Goal: Communication & Community: Connect with others

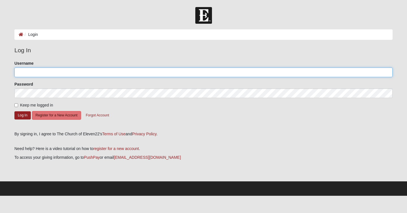
type input "Jeffunger24"
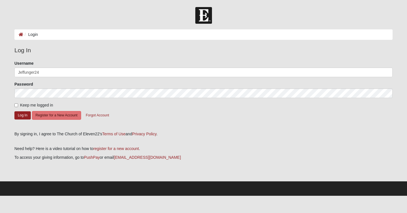
click at [16, 108] on form "Please correct the following: Username Jeffunger24 Password Keep me logged in L…" at bounding box center [203, 93] width 378 height 67
click at [16, 104] on input "Keep me logged in" at bounding box center [16, 105] width 4 height 4
checkbox input "true"
click at [21, 119] on button "Log In" at bounding box center [22, 115] width 16 height 8
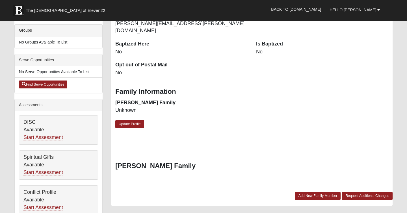
scroll to position [132, 0]
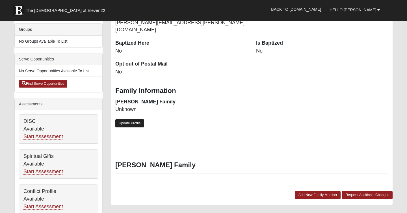
click at [137, 119] on link "Update Profile" at bounding box center [129, 123] width 29 height 8
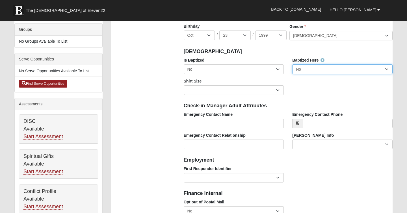
click at [326, 72] on select "No Yes" at bounding box center [342, 69] width 100 height 10
click at [292, 64] on select "No Yes" at bounding box center [342, 69] width 100 height 10
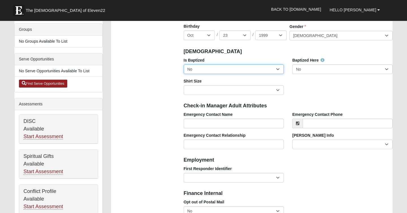
click at [273, 70] on select "No Yes" at bounding box center [234, 69] width 100 height 10
select select "True"
click at [184, 64] on select "No Yes" at bounding box center [234, 69] width 100 height 10
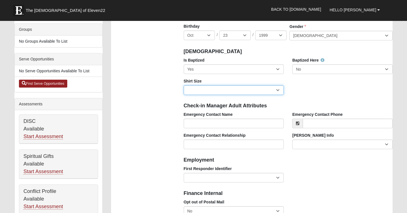
click at [272, 89] on select "Adult Small Adult Medium Adult Large Adult XL Adult XXL Adult 3XL Adult 4XL You…" at bounding box center [234, 90] width 100 height 10
select select "Adult XL"
click at [184, 85] on select "Adult Small Adult Medium Adult Large Adult XL Adult XXL Adult 3XL Adult 4XL You…" at bounding box center [234, 90] width 100 height 10
click at [315, 84] on div "Is Baptized No Yes Baptized Here No Yes Shirt Size Adult Small Adult Medium Adu…" at bounding box center [288, 78] width 218 height 42
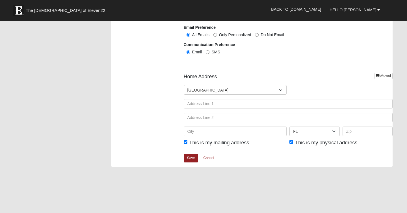
scroll to position [655, 0]
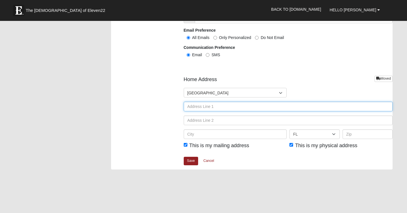
click at [223, 108] on input "text" at bounding box center [288, 107] width 209 height 10
type input "335 Wilde Oak Place"
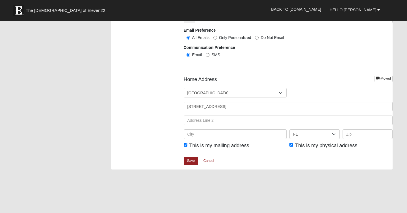
type input "Jeff Unger"
type input "9123223058"
type input "Athens"
select select "GA"
type input "30606"
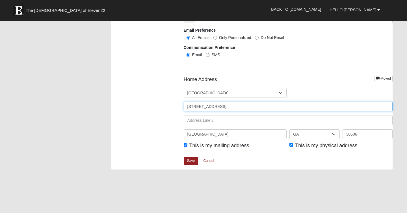
type input "(912) 322-3058"
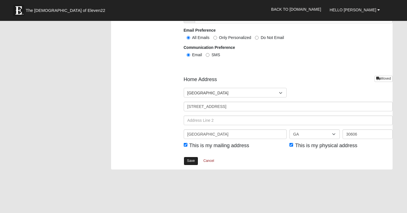
click at [192, 159] on link "Save" at bounding box center [191, 161] width 15 height 8
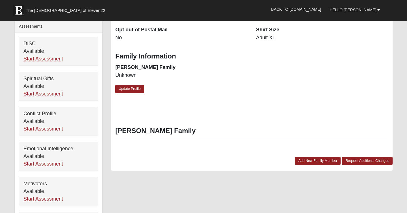
scroll to position [210, 0]
click at [53, 92] on link "Start Assessment" at bounding box center [43, 94] width 40 height 6
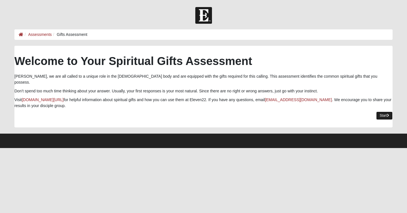
click at [389, 112] on link "Start" at bounding box center [384, 116] width 16 height 8
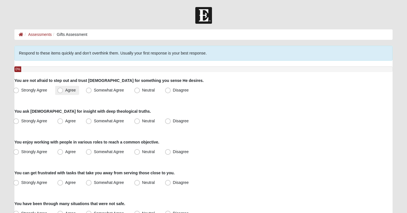
click at [65, 88] on span "Agree" at bounding box center [70, 90] width 10 height 5
click at [61, 88] on input "Agree" at bounding box center [62, 90] width 4 height 4
radio input "true"
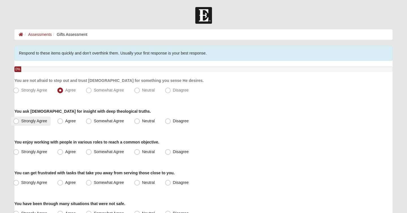
click at [29, 120] on span "Strongly Agree" at bounding box center [34, 121] width 26 height 5
click at [19, 120] on input "Strongly Agree" at bounding box center [18, 121] width 4 height 4
radio input "true"
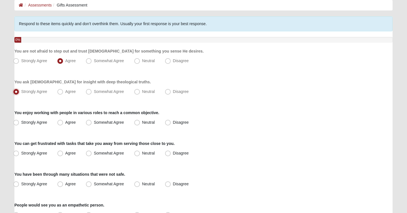
scroll to position [30, 0]
click at [66, 122] on span "Agree" at bounding box center [70, 122] width 10 height 5
click at [63, 122] on input "Agree" at bounding box center [62, 122] width 4 height 4
radio input "true"
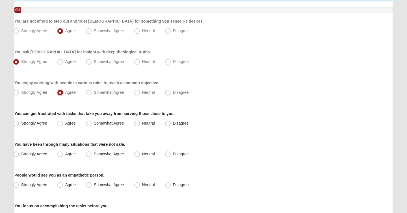
scroll to position [60, 0]
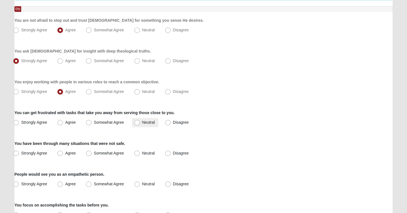
click at [142, 125] on span "Neutral" at bounding box center [148, 122] width 13 height 5
click at [136, 124] on input "Neutral" at bounding box center [138, 123] width 4 height 4
radio input "true"
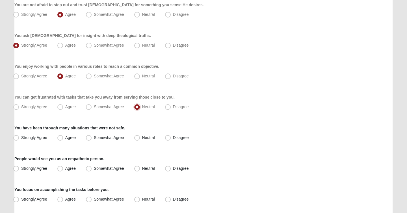
scroll to position [77, 0]
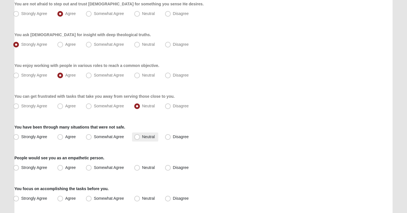
click at [142, 139] on span "Neutral" at bounding box center [148, 136] width 13 height 5
click at [139, 139] on input "Neutral" at bounding box center [138, 137] width 4 height 4
radio input "true"
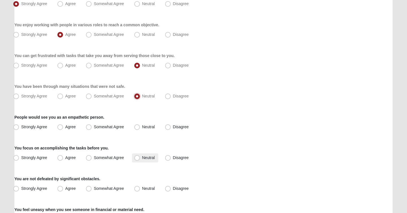
scroll to position [121, 0]
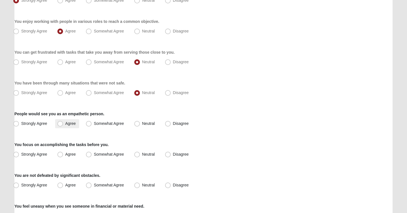
click at [65, 123] on span "Agree" at bounding box center [70, 123] width 10 height 5
click at [61, 123] on input "Agree" at bounding box center [62, 124] width 4 height 4
radio input "true"
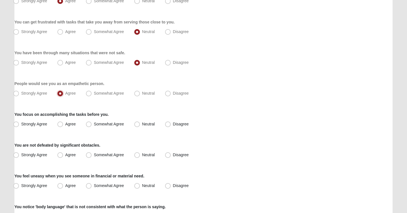
scroll to position [160, 0]
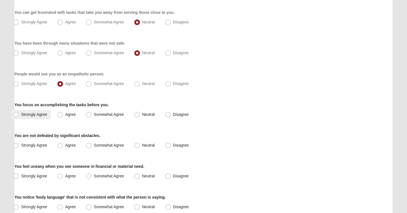
click at [23, 114] on span "Strongly Agree" at bounding box center [34, 114] width 26 height 5
click at [19, 114] on input "Strongly Agree" at bounding box center [18, 115] width 4 height 4
radio input "true"
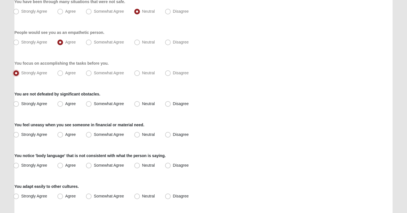
scroll to position [203, 0]
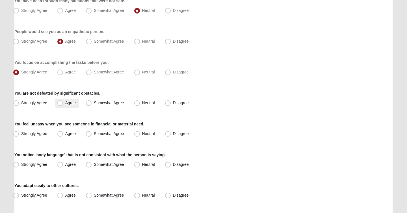
click at [68, 101] on span "Agree" at bounding box center [70, 103] width 10 height 5
click at [63, 101] on input "Agree" at bounding box center [62, 103] width 4 height 4
radio input "true"
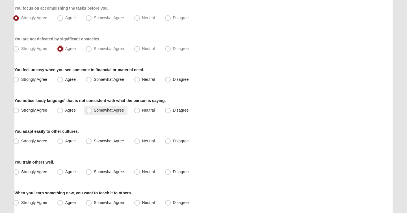
scroll to position [258, 0]
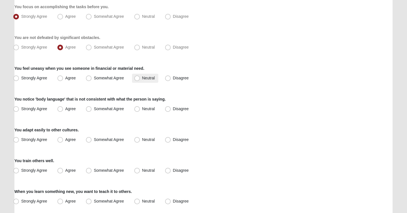
click at [142, 80] on span "Neutral" at bounding box center [148, 78] width 13 height 5
click at [138, 80] on input "Neutral" at bounding box center [138, 78] width 4 height 4
radio input "true"
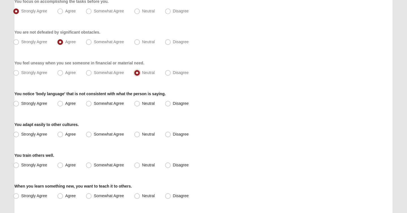
scroll to position [266, 0]
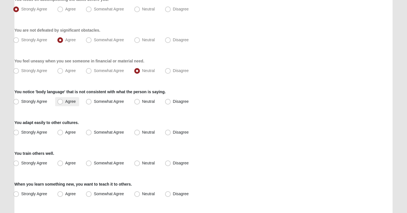
click at [71, 102] on span "Agree" at bounding box center [70, 101] width 10 height 5
click at [63, 102] on input "Agree" at bounding box center [62, 102] width 4 height 4
radio input "true"
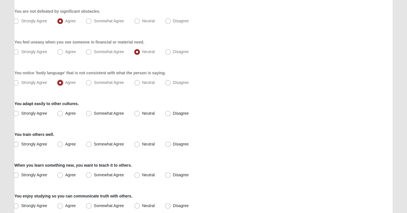
scroll to position [291, 0]
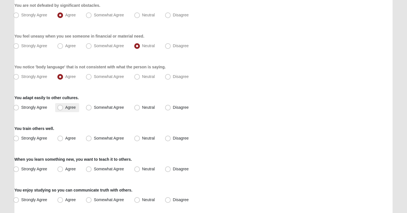
click at [63, 107] on label "Agree" at bounding box center [67, 107] width 24 height 9
click at [63, 107] on input "Agree" at bounding box center [62, 108] width 4 height 4
radio input "true"
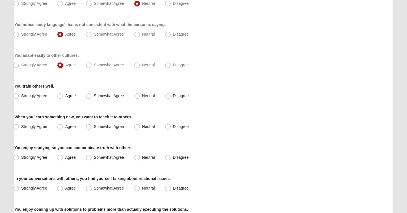
scroll to position [340, 0]
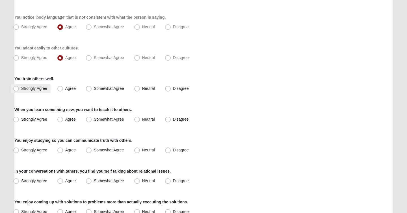
click at [32, 90] on span "Strongly Agree" at bounding box center [34, 88] width 26 height 5
click at [19, 90] on input "Strongly Agree" at bounding box center [18, 89] width 4 height 4
radio input "true"
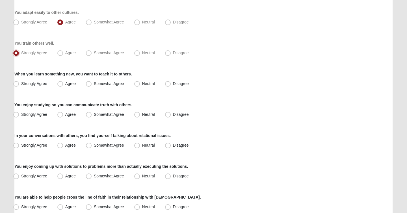
scroll to position [395, 0]
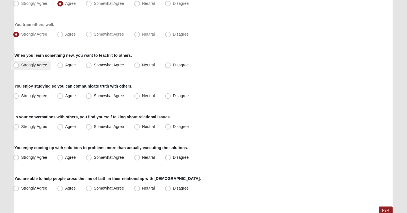
click at [35, 65] on span "Strongly Agree" at bounding box center [34, 65] width 26 height 5
click at [19, 65] on input "Strongly Agree" at bounding box center [18, 65] width 4 height 4
radio input "true"
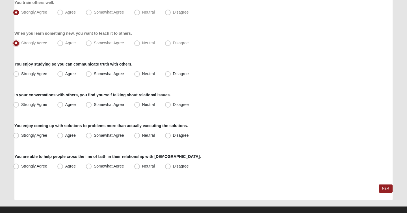
scroll to position [417, 0]
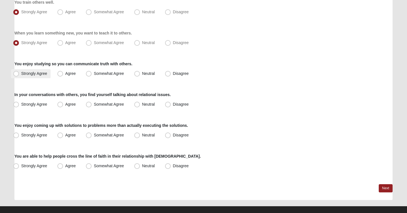
click at [39, 75] on span "Strongly Agree" at bounding box center [34, 73] width 26 height 5
click at [19, 75] on input "Strongly Agree" at bounding box center [18, 74] width 4 height 4
radio input "true"
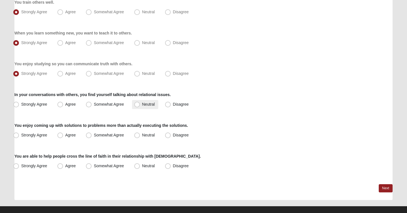
click at [142, 107] on label "Neutral" at bounding box center [145, 104] width 26 height 9
click at [140, 106] on input "Neutral" at bounding box center [138, 105] width 4 height 4
radio input "true"
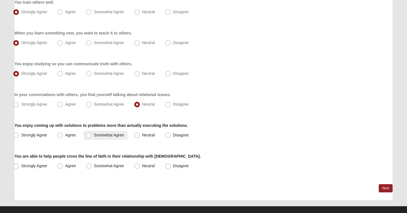
click at [101, 137] on label "Somewhat Agree" at bounding box center [106, 135] width 44 height 9
click at [92, 137] on input "Somewhat Agree" at bounding box center [90, 135] width 4 height 4
radio input "true"
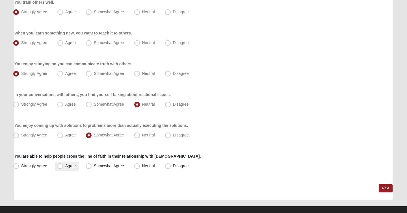
click at [73, 167] on span "Agree" at bounding box center [70, 166] width 10 height 5
click at [63, 167] on input "Agree" at bounding box center [62, 166] width 4 height 4
radio input "true"
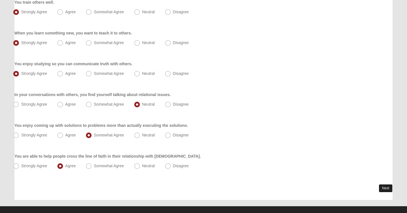
click at [389, 186] on link "Next" at bounding box center [386, 188] width 14 height 8
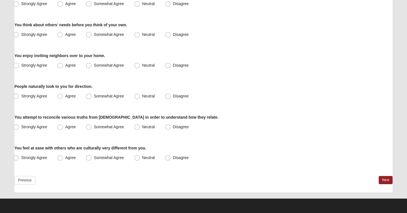
scroll to position [0, 0]
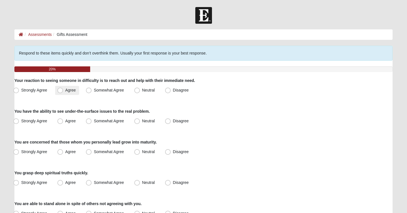
click at [68, 90] on span "Agree" at bounding box center [70, 90] width 10 height 5
click at [63, 90] on input "Agree" at bounding box center [62, 90] width 4 height 4
radio input "true"
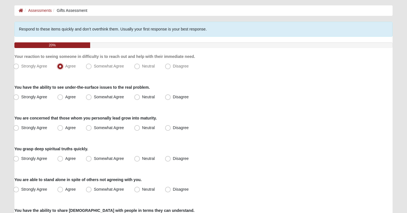
scroll to position [25, 0]
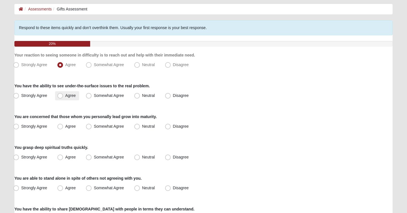
click at [73, 96] on span "Agree" at bounding box center [70, 95] width 10 height 5
click at [63, 96] on input "Agree" at bounding box center [62, 96] width 4 height 4
radio input "true"
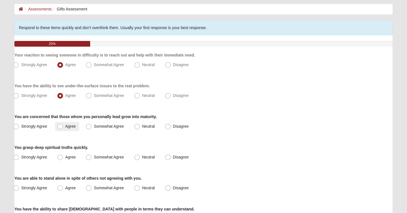
click at [71, 126] on span "Agree" at bounding box center [70, 126] width 10 height 5
click at [63, 126] on input "Agree" at bounding box center [62, 127] width 4 height 4
radio input "true"
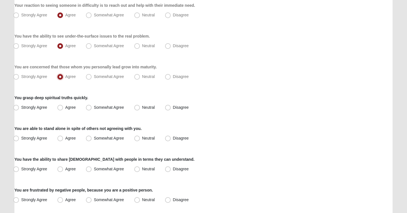
scroll to position [83, 0]
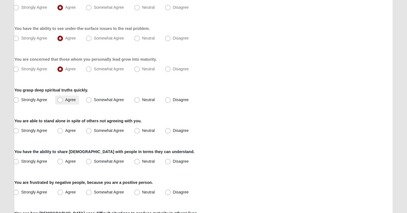
click at [65, 101] on span "Agree" at bounding box center [70, 99] width 10 height 5
click at [60, 101] on input "Agree" at bounding box center [62, 100] width 4 height 4
radio input "true"
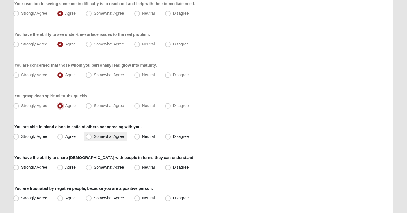
scroll to position [87, 0]
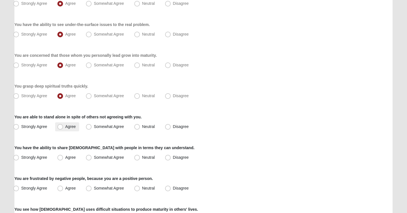
click at [65, 126] on span "Agree" at bounding box center [70, 126] width 10 height 5
click at [62, 126] on input "Agree" at bounding box center [62, 127] width 4 height 4
radio input "true"
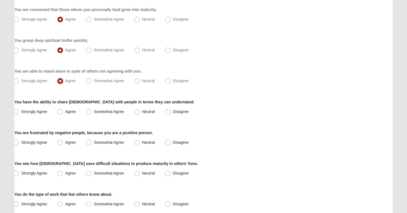
scroll to position [135, 0]
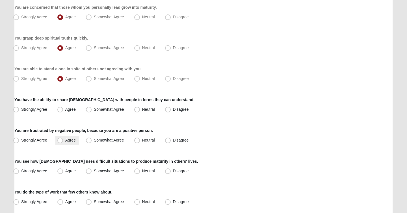
click at [64, 140] on label "Agree" at bounding box center [67, 140] width 24 height 9
click at [63, 140] on input "Agree" at bounding box center [62, 140] width 4 height 4
radio input "true"
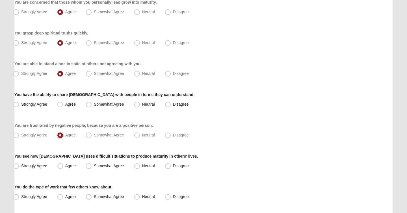
scroll to position [143, 0]
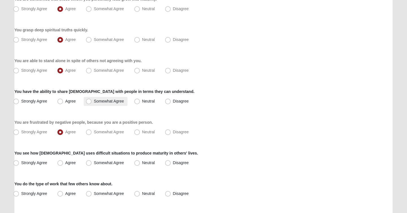
click at [96, 103] on label "Somewhat Agree" at bounding box center [106, 101] width 44 height 9
click at [92, 103] on input "Somewhat Agree" at bounding box center [90, 101] width 4 height 4
radio input "true"
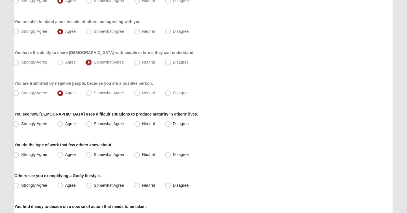
scroll to position [194, 0]
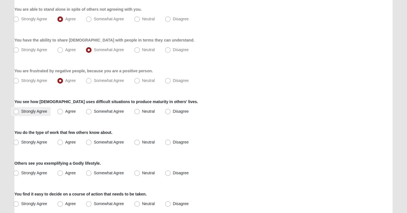
click at [40, 113] on span "Strongly Agree" at bounding box center [34, 111] width 26 height 5
click at [19, 113] on input "Strongly Agree" at bounding box center [18, 112] width 4 height 4
radio input "true"
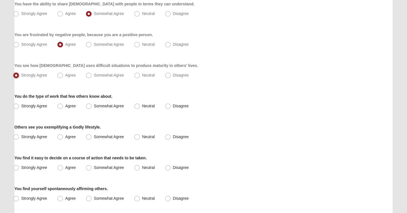
scroll to position [231, 0]
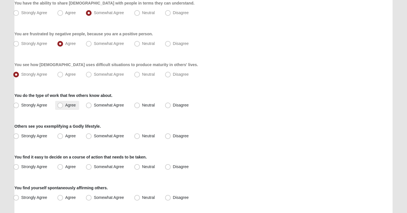
click at [65, 107] on span "Agree" at bounding box center [70, 105] width 10 height 5
click at [62, 107] on input "Agree" at bounding box center [62, 105] width 4 height 4
radio input "true"
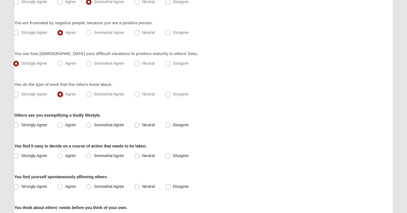
scroll to position [248, 0]
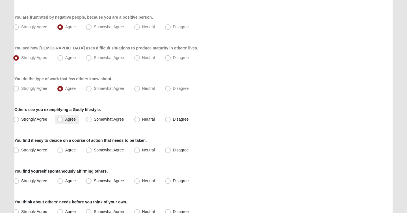
click at [71, 119] on span "Agree" at bounding box center [70, 119] width 10 height 5
click at [63, 119] on input "Agree" at bounding box center [62, 120] width 4 height 4
radio input "true"
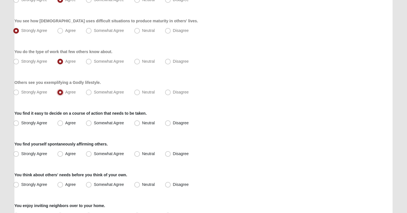
scroll to position [281, 0]
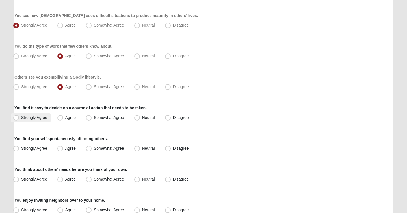
click at [37, 119] on span "Strongly Agree" at bounding box center [34, 117] width 26 height 5
click at [19, 119] on input "Strongly Agree" at bounding box center [18, 118] width 4 height 4
radio input "true"
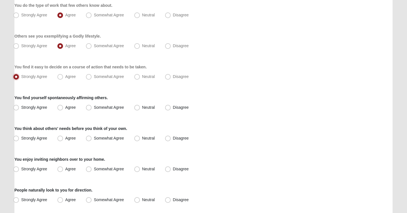
scroll to position [327, 0]
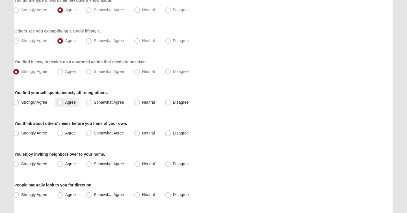
click at [63, 104] on label "Agree" at bounding box center [67, 102] width 24 height 9
click at [63, 104] on input "Agree" at bounding box center [62, 103] width 4 height 4
radio input "true"
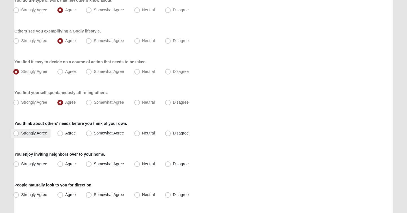
click at [36, 132] on span "Strongly Agree" at bounding box center [34, 133] width 26 height 5
click at [19, 132] on input "Strongly Agree" at bounding box center [18, 133] width 4 height 4
radio input "true"
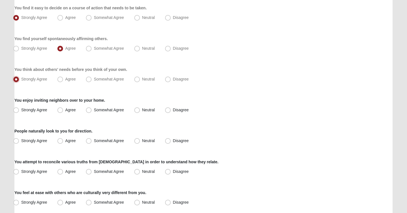
scroll to position [389, 0]
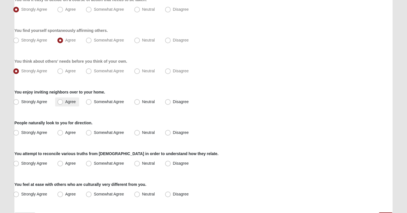
click at [56, 98] on label "Agree" at bounding box center [67, 101] width 24 height 9
click at [60, 100] on input "Agree" at bounding box center [62, 102] width 4 height 4
radio input "true"
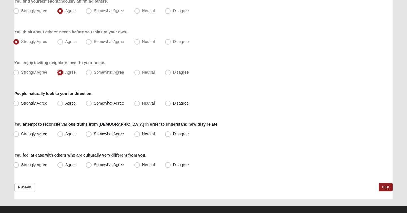
scroll to position [423, 0]
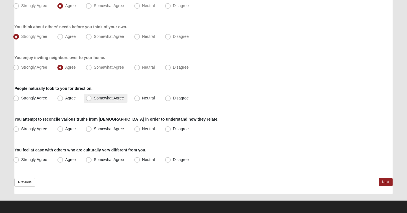
click at [97, 99] on span "Somewhat Agree" at bounding box center [109, 98] width 30 height 5
click at [92, 99] on input "Somewhat Agree" at bounding box center [90, 98] width 4 height 4
radio input "true"
click at [33, 130] on span "Strongly Agree" at bounding box center [34, 129] width 26 height 5
click at [19, 130] on input "Strongly Agree" at bounding box center [18, 129] width 4 height 4
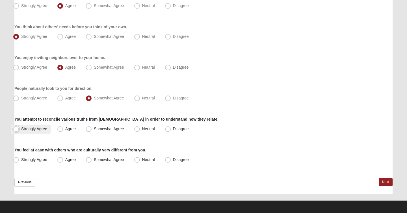
radio input "true"
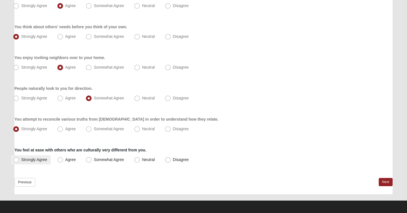
click at [40, 159] on span "Strongly Agree" at bounding box center [34, 159] width 26 height 5
click at [19, 159] on input "Strongly Agree" at bounding box center [18, 160] width 4 height 4
radio input "true"
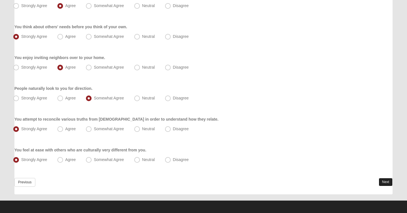
click at [385, 182] on link "Next" at bounding box center [386, 182] width 14 height 8
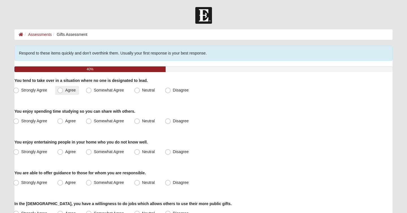
click at [64, 88] on label "Agree" at bounding box center [67, 90] width 24 height 9
click at [63, 88] on input "Agree" at bounding box center [62, 90] width 4 height 4
radio input "true"
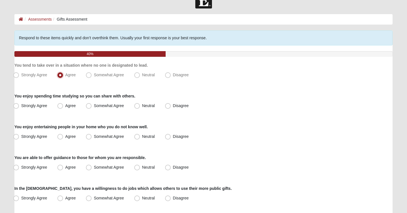
scroll to position [17, 0]
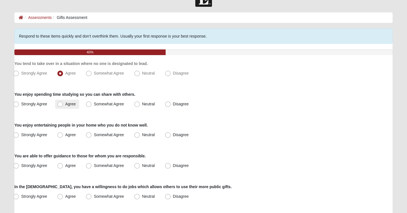
click at [69, 106] on label "Agree" at bounding box center [67, 104] width 24 height 9
click at [63, 106] on input "Agree" at bounding box center [62, 104] width 4 height 4
radio input "true"
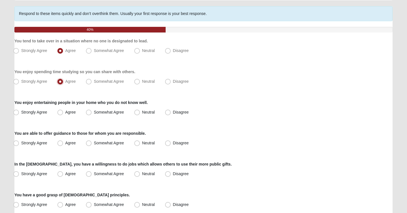
scroll to position [51, 0]
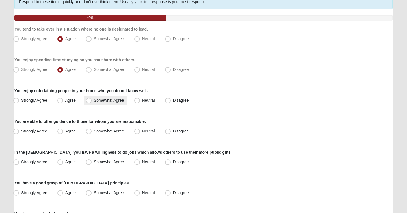
click at [96, 101] on span "Somewhat Agree" at bounding box center [109, 100] width 30 height 5
click at [92, 101] on input "Somewhat Agree" at bounding box center [90, 101] width 4 height 4
radio input "true"
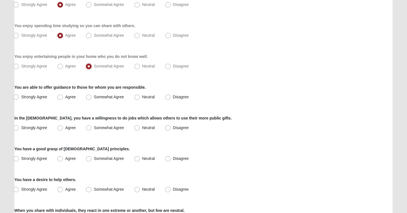
scroll to position [90, 0]
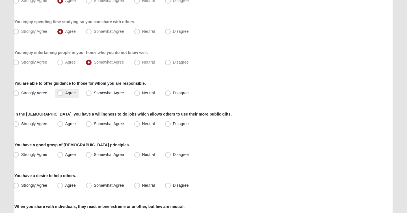
click at [68, 92] on span "Agree" at bounding box center [70, 93] width 10 height 5
click at [63, 92] on input "Agree" at bounding box center [62, 93] width 4 height 4
radio input "true"
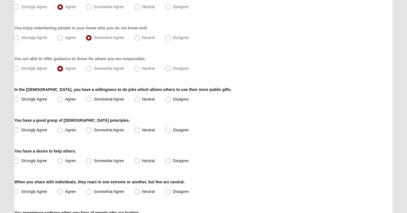
scroll to position [116, 0]
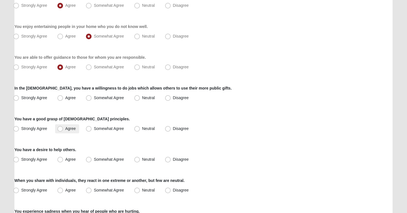
click at [68, 131] on span "Agree" at bounding box center [70, 128] width 10 height 5
click at [63, 131] on input "Agree" at bounding box center [62, 129] width 4 height 4
radio input "true"
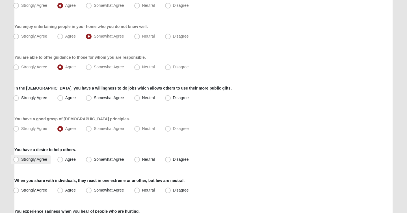
click at [33, 158] on span "Strongly Agree" at bounding box center [34, 159] width 26 height 5
click at [19, 158] on input "Strongly Agree" at bounding box center [18, 160] width 4 height 4
radio input "true"
click at [142, 99] on span "Neutral" at bounding box center [148, 97] width 13 height 5
click at [137, 99] on input "Neutral" at bounding box center [138, 98] width 4 height 4
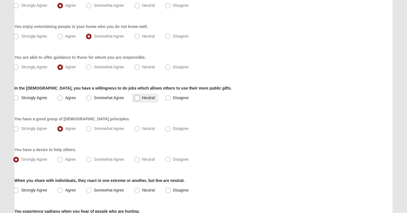
radio input "true"
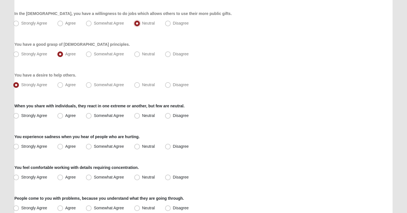
scroll to position [191, 0]
click at [45, 146] on span "Strongly Agree" at bounding box center [34, 146] width 26 height 5
click at [19, 146] on input "Strongly Agree" at bounding box center [18, 146] width 4 height 4
radio input "true"
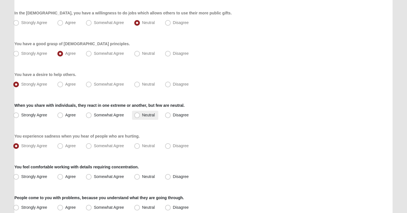
click at [133, 118] on label "Neutral" at bounding box center [145, 115] width 26 height 9
click at [136, 117] on input "Neutral" at bounding box center [138, 115] width 4 height 4
radio input "true"
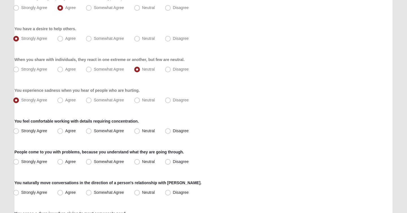
scroll to position [237, 0]
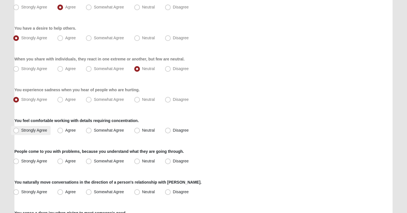
click at [19, 132] on label "Strongly Agree" at bounding box center [31, 130] width 40 height 9
click at [19, 132] on input "Strongly Agree" at bounding box center [18, 131] width 4 height 4
radio input "true"
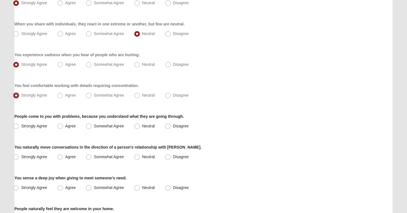
scroll to position [272, 0]
click at [95, 127] on span "Somewhat Agree" at bounding box center [109, 125] width 30 height 5
click at [92, 127] on input "Somewhat Agree" at bounding box center [90, 126] width 4 height 4
radio input "true"
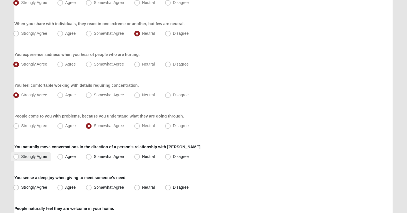
click at [38, 157] on span "Strongly Agree" at bounding box center [34, 156] width 26 height 5
click at [19, 157] on input "Strongly Agree" at bounding box center [18, 157] width 4 height 4
radio input "true"
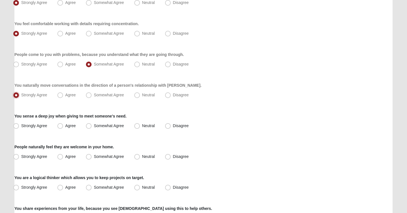
scroll to position [350, 0]
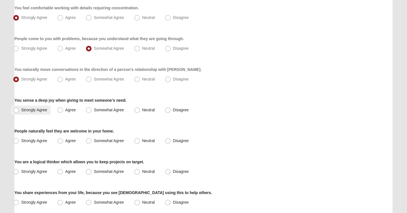
click at [31, 108] on span "Strongly Agree" at bounding box center [34, 110] width 26 height 5
click at [19, 108] on input "Strongly Agree" at bounding box center [18, 110] width 4 height 4
radio input "true"
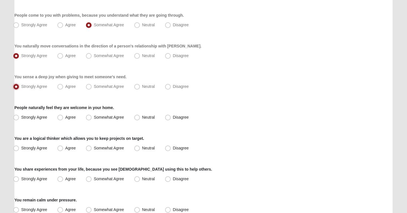
scroll to position [377, 0]
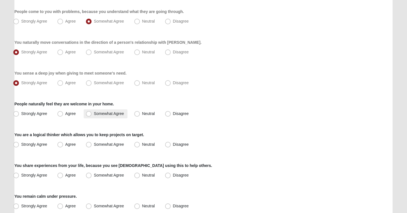
click at [97, 116] on label "Somewhat Agree" at bounding box center [106, 113] width 44 height 9
click at [92, 116] on input "Somewhat Agree" at bounding box center [90, 114] width 4 height 4
radio input "true"
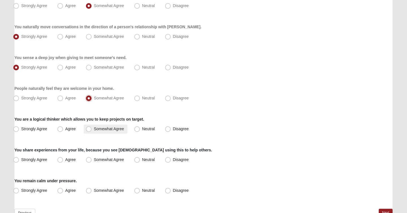
scroll to position [395, 0]
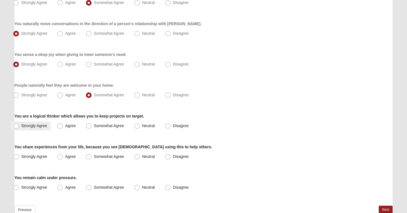
click at [40, 126] on span "Strongly Agree" at bounding box center [34, 125] width 26 height 5
click at [19, 126] on input "Strongly Agree" at bounding box center [18, 126] width 4 height 4
radio input "true"
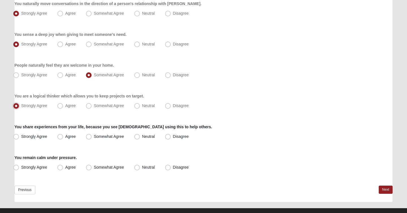
scroll to position [416, 0]
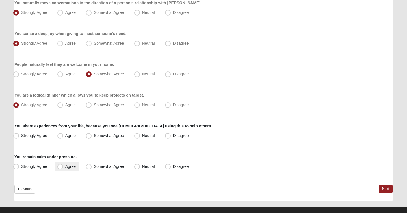
click at [69, 164] on span "Agree" at bounding box center [70, 166] width 10 height 5
click at [63, 165] on input "Agree" at bounding box center [62, 167] width 4 height 4
radio input "true"
click at [31, 135] on span "Strongly Agree" at bounding box center [34, 135] width 26 height 5
click at [19, 135] on input "Strongly Agree" at bounding box center [18, 136] width 4 height 4
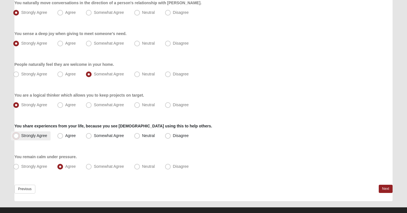
radio input "true"
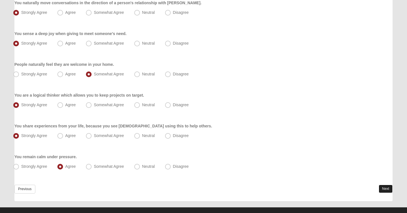
click at [386, 190] on link "Next" at bounding box center [386, 189] width 14 height 8
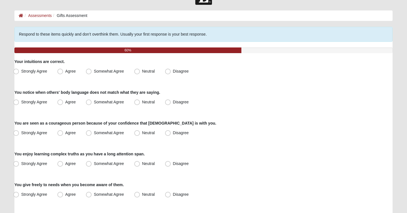
scroll to position [23, 0]
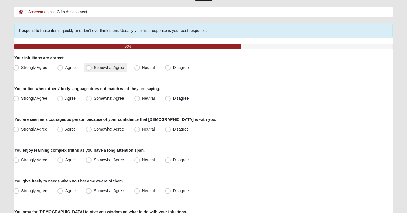
click at [92, 69] on label "Somewhat Agree" at bounding box center [106, 67] width 44 height 9
click at [92, 69] on input "Somewhat Agree" at bounding box center [90, 68] width 4 height 4
radio input "true"
click at [75, 97] on span "Agree" at bounding box center [70, 98] width 10 height 5
click at [63, 97] on input "Agree" at bounding box center [62, 99] width 4 height 4
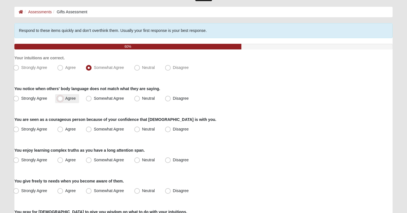
radio input "true"
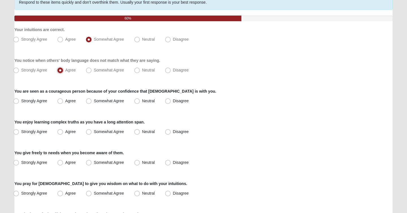
scroll to position [51, 0]
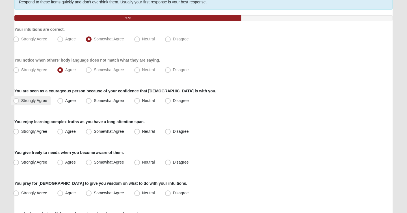
click at [38, 99] on span "Strongly Agree" at bounding box center [34, 100] width 26 height 5
click at [19, 99] on input "Strongly Agree" at bounding box center [18, 101] width 4 height 4
radio input "true"
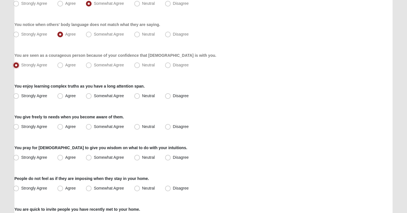
scroll to position [90, 0]
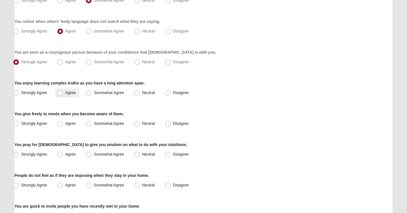
click at [70, 95] on label "Agree" at bounding box center [67, 92] width 24 height 9
click at [63, 95] on input "Agree" at bounding box center [62, 93] width 4 height 4
radio input "true"
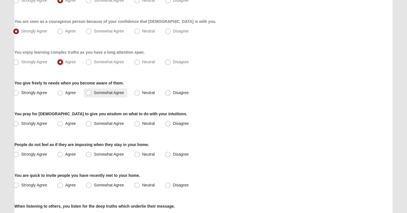
scroll to position [121, 0]
click at [42, 93] on span "Strongly Agree" at bounding box center [34, 92] width 26 height 5
click at [19, 93] on input "Strongly Agree" at bounding box center [18, 92] width 4 height 4
radio input "true"
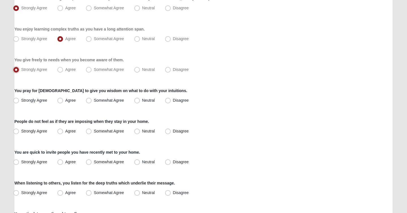
scroll to position [147, 0]
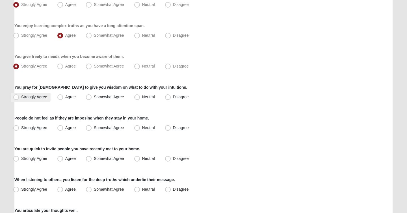
click at [36, 94] on label "Strongly Agree" at bounding box center [31, 97] width 40 height 9
click at [19, 95] on input "Strongly Agree" at bounding box center [18, 97] width 4 height 4
radio input "true"
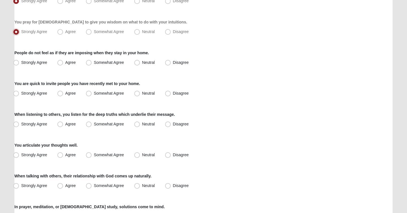
scroll to position [214, 0]
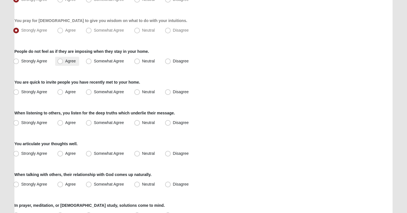
click at [65, 62] on span "Agree" at bounding box center [70, 61] width 10 height 5
click at [60, 62] on input "Agree" at bounding box center [62, 61] width 4 height 4
radio input "true"
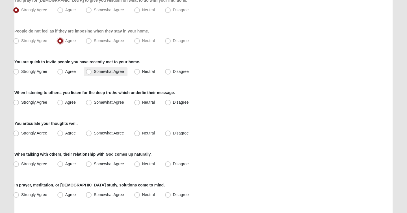
scroll to position [237, 0]
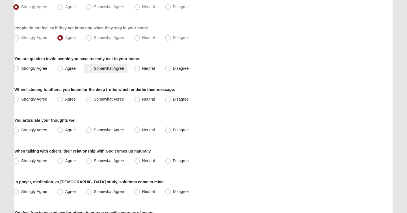
click at [104, 69] on span "Somewhat Agree" at bounding box center [109, 68] width 30 height 5
click at [92, 69] on input "Somewhat Agree" at bounding box center [90, 69] width 4 height 4
radio input "true"
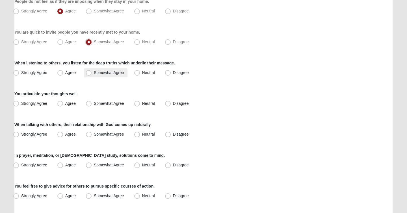
scroll to position [266, 0]
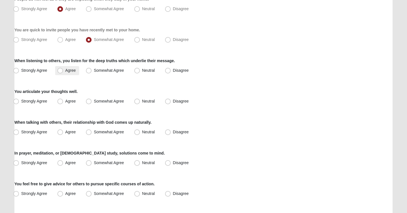
click at [70, 68] on label "Agree" at bounding box center [67, 70] width 24 height 9
click at [63, 69] on input "Agree" at bounding box center [62, 71] width 4 height 4
radio input "true"
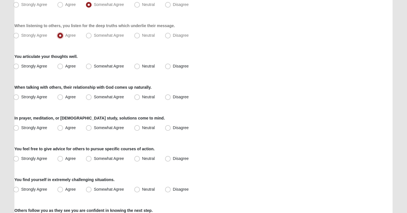
scroll to position [306, 0]
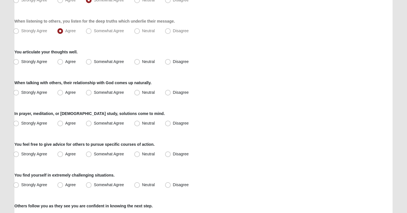
click at [241, 112] on div "In prayer, meditation, or scripture study, solutions come to mind. Strongly Agr…" at bounding box center [203, 119] width 378 height 17
click at [94, 63] on span "Somewhat Agree" at bounding box center [109, 61] width 30 height 5
click at [90, 63] on input "Somewhat Agree" at bounding box center [90, 62] width 4 height 4
radio input "true"
click at [97, 92] on span "Somewhat Agree" at bounding box center [109, 92] width 30 height 5
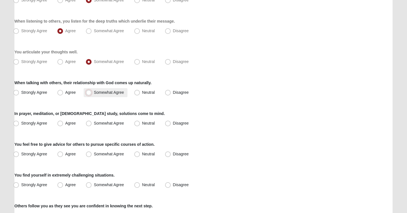
click at [92, 92] on input "Somewhat Agree" at bounding box center [90, 93] width 4 height 4
radio input "true"
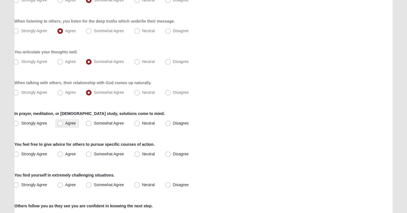
click at [65, 123] on span "Agree" at bounding box center [70, 123] width 10 height 5
click at [62, 123] on input "Agree" at bounding box center [62, 123] width 4 height 4
radio input "true"
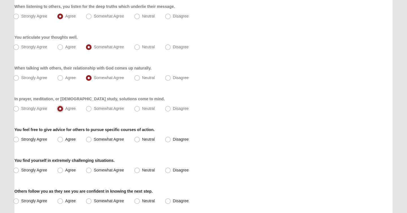
scroll to position [323, 0]
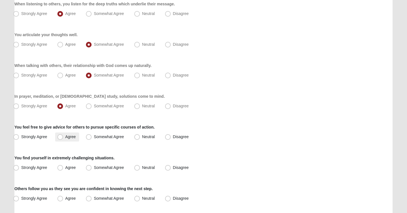
click at [55, 139] on label "Agree" at bounding box center [67, 136] width 24 height 9
click at [60, 139] on input "Agree" at bounding box center [62, 137] width 4 height 4
radio input "true"
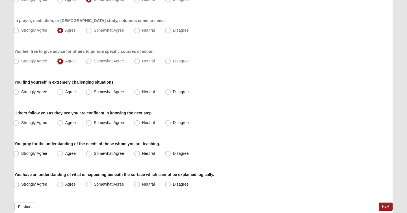
scroll to position [425, 0]
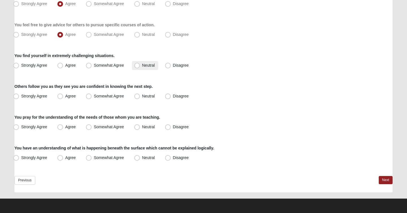
click at [141, 67] on label "Neutral" at bounding box center [145, 65] width 26 height 9
click at [140, 67] on input "Neutral" at bounding box center [138, 66] width 4 height 4
radio input "true"
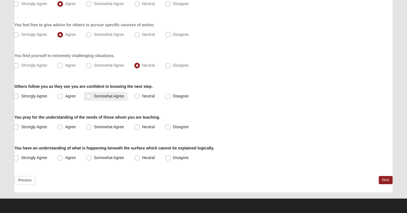
click at [114, 97] on span "Somewhat Agree" at bounding box center [109, 96] width 30 height 5
click at [92, 97] on input "Somewhat Agree" at bounding box center [90, 96] width 4 height 4
radio input "true"
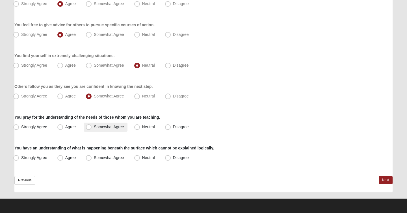
click at [108, 128] on span "Somewhat Agree" at bounding box center [109, 127] width 30 height 5
click at [92, 128] on input "Somewhat Agree" at bounding box center [90, 127] width 4 height 4
radio input "true"
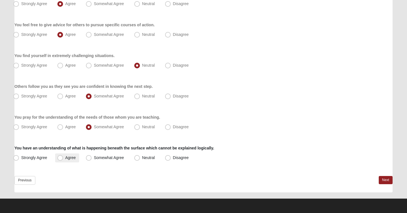
click at [71, 157] on span "Agree" at bounding box center [70, 157] width 10 height 5
click at [63, 157] on input "Agree" at bounding box center [62, 158] width 4 height 4
radio input "true"
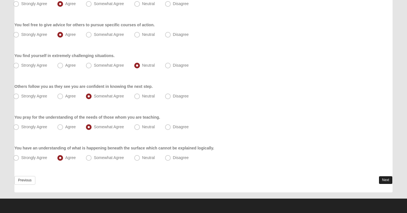
click at [384, 180] on link "Next" at bounding box center [386, 180] width 14 height 8
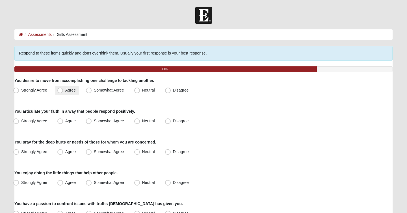
click at [70, 91] on span "Agree" at bounding box center [70, 90] width 10 height 5
click at [63, 91] on input "Agree" at bounding box center [62, 90] width 4 height 4
radio input "true"
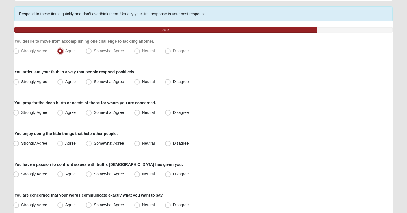
scroll to position [40, 0]
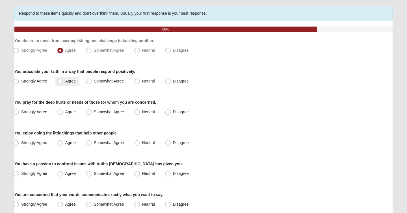
click at [67, 84] on label "Agree" at bounding box center [67, 81] width 24 height 9
click at [63, 83] on input "Agree" at bounding box center [62, 81] width 4 height 4
radio input "true"
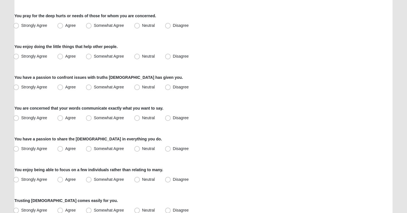
scroll to position [131, 0]
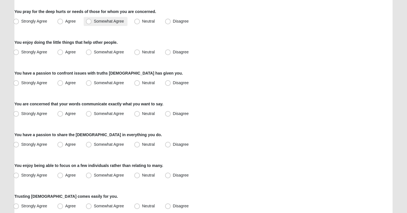
click at [114, 23] on span "Somewhat Agree" at bounding box center [109, 21] width 30 height 5
click at [92, 23] on input "Somewhat Agree" at bounding box center [90, 21] width 4 height 4
radio input "true"
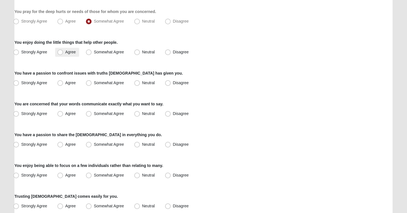
click at [71, 55] on label "Agree" at bounding box center [67, 52] width 24 height 9
click at [63, 54] on input "Agree" at bounding box center [62, 52] width 4 height 4
radio input "true"
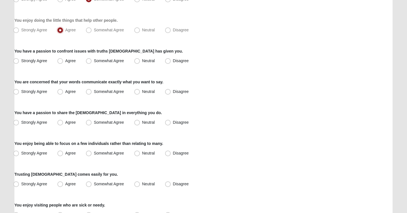
scroll to position [155, 0]
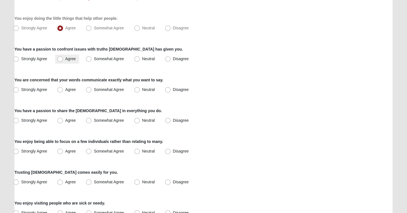
click at [71, 60] on span "Agree" at bounding box center [70, 58] width 10 height 5
click at [63, 60] on input "Agree" at bounding box center [62, 59] width 4 height 4
radio input "true"
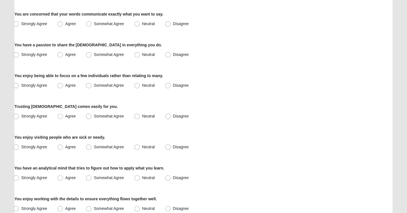
scroll to position [222, 0]
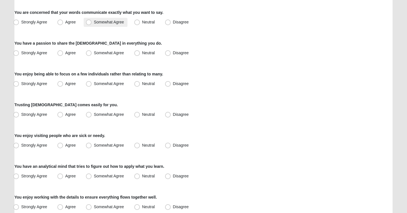
click at [108, 25] on label "Somewhat Agree" at bounding box center [106, 22] width 44 height 9
click at [92, 24] on input "Somewhat Agree" at bounding box center [90, 22] width 4 height 4
radio input "true"
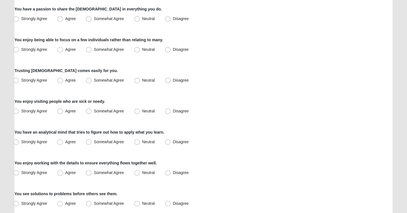
scroll to position [257, 0]
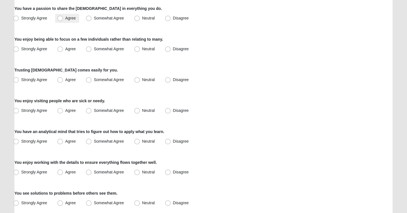
click at [72, 18] on span "Agree" at bounding box center [70, 18] width 10 height 5
click at [63, 18] on input "Agree" at bounding box center [62, 18] width 4 height 4
radio input "true"
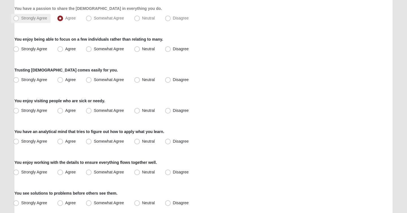
click at [27, 19] on span "Strongly Agree" at bounding box center [34, 18] width 26 height 5
click at [19, 19] on input "Strongly Agree" at bounding box center [18, 18] width 4 height 4
radio input "true"
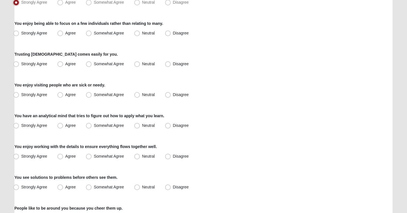
scroll to position [273, 0]
click at [110, 34] on span "Somewhat Agree" at bounding box center [109, 32] width 30 height 5
click at [92, 34] on input "Somewhat Agree" at bounding box center [90, 33] width 4 height 4
radio input "true"
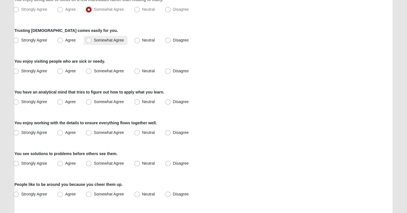
scroll to position [297, 0]
click at [65, 38] on span "Agree" at bounding box center [70, 40] width 10 height 5
click at [60, 38] on input "Agree" at bounding box center [62, 40] width 4 height 4
radio input "true"
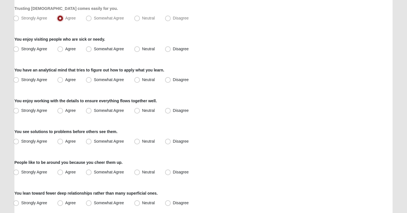
scroll to position [330, 0]
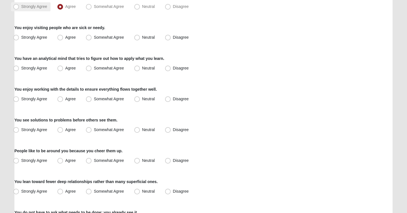
click at [41, 9] on label "Strongly Agree" at bounding box center [31, 6] width 40 height 9
click at [19, 8] on input "Strongly Agree" at bounding box center [18, 7] width 4 height 4
radio input "true"
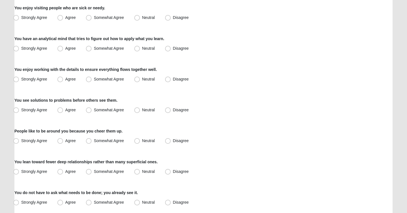
scroll to position [350, 0]
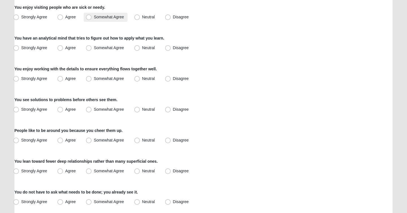
click at [100, 19] on label "Somewhat Agree" at bounding box center [106, 17] width 44 height 9
click at [92, 19] on input "Somewhat Agree" at bounding box center [90, 17] width 4 height 4
radio input "true"
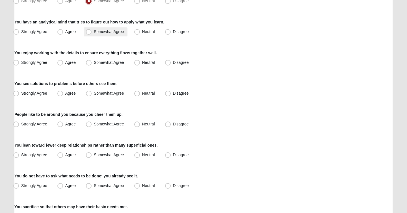
scroll to position [369, 0]
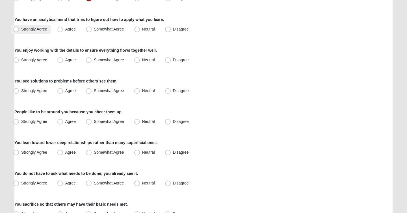
click at [44, 27] on span "Strongly Agree" at bounding box center [34, 29] width 26 height 5
click at [19, 27] on input "Strongly Agree" at bounding box center [18, 29] width 4 height 4
radio input "true"
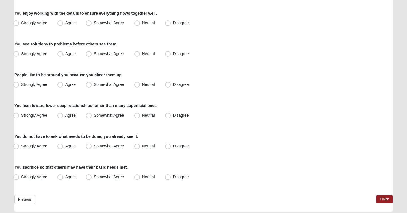
scroll to position [406, 0]
click at [33, 24] on span "Strongly Agree" at bounding box center [34, 22] width 26 height 5
click at [19, 24] on input "Strongly Agree" at bounding box center [18, 23] width 4 height 4
radio input "true"
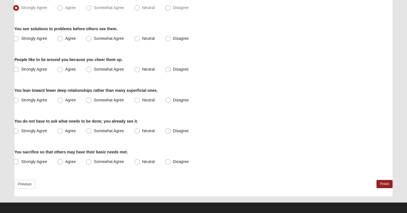
scroll to position [422, 0]
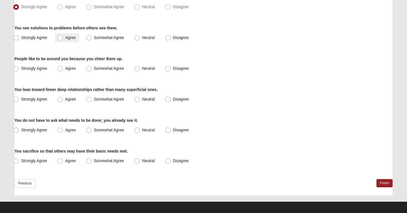
click at [67, 40] on label "Agree" at bounding box center [67, 37] width 24 height 9
click at [63, 40] on input "Agree" at bounding box center [62, 38] width 4 height 4
radio input "true"
click at [66, 68] on span "Agree" at bounding box center [70, 68] width 10 height 5
click at [63, 68] on input "Agree" at bounding box center [62, 69] width 4 height 4
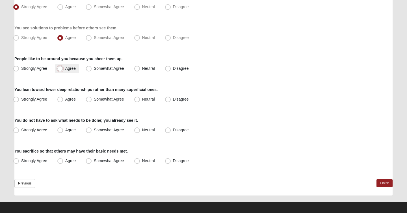
radio input "true"
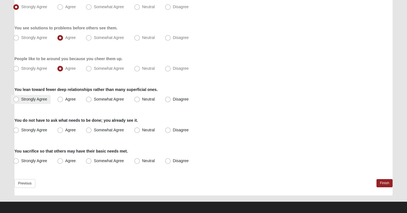
click at [33, 101] on span "Strongly Agree" at bounding box center [34, 99] width 26 height 5
click at [19, 101] on input "Strongly Agree" at bounding box center [18, 99] width 4 height 4
radio input "true"
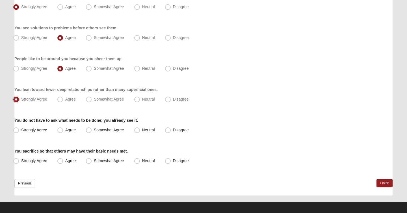
scroll to position [425, 0]
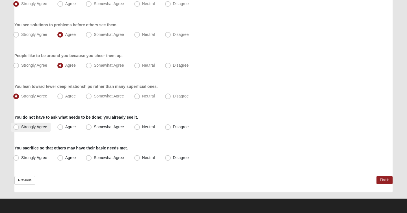
click at [38, 129] on span "Strongly Agree" at bounding box center [34, 127] width 26 height 5
click at [19, 129] on input "Strongly Agree" at bounding box center [18, 127] width 4 height 4
radio input "true"
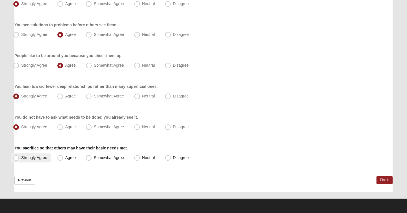
click at [29, 160] on label "Strongly Agree" at bounding box center [31, 157] width 40 height 9
click at [19, 160] on input "Strongly Agree" at bounding box center [18, 158] width 4 height 4
radio input "true"
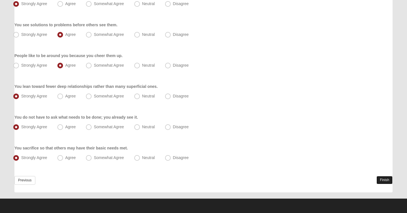
click at [380, 180] on link "Finish" at bounding box center [384, 180] width 16 height 8
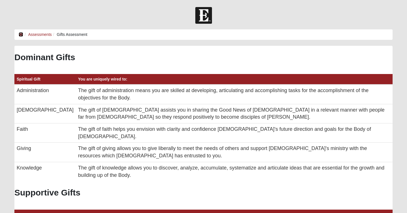
click at [21, 36] on icon at bounding box center [21, 34] width 5 height 4
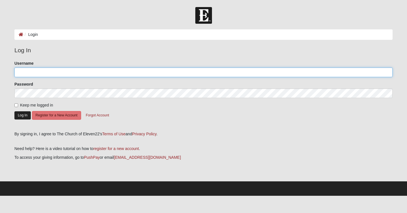
type input "Jeffunger24"
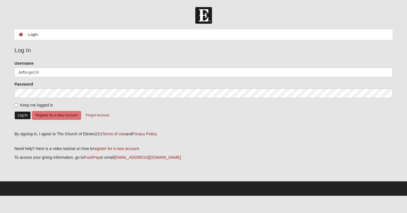
click at [19, 114] on button "Log In" at bounding box center [22, 115] width 16 height 8
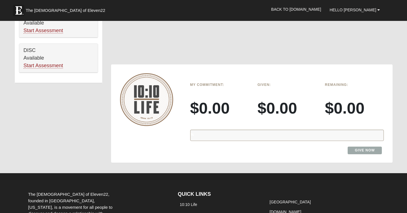
scroll to position [407, 0]
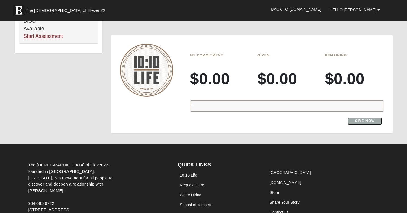
click at [367, 117] on link "Give Now" at bounding box center [364, 121] width 34 height 8
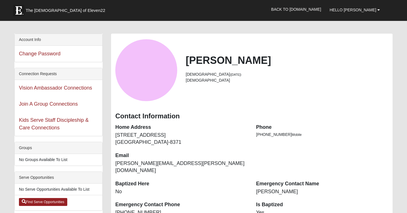
scroll to position [16, 0]
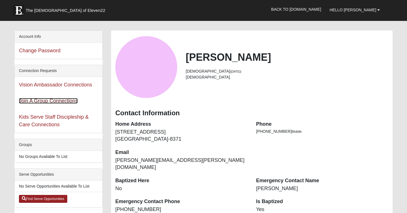
click at [60, 101] on link "Join A Group Connections" at bounding box center [48, 101] width 59 height 6
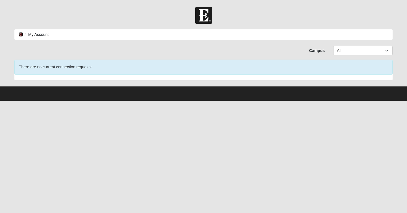
click at [19, 32] on link at bounding box center [21, 34] width 5 height 5
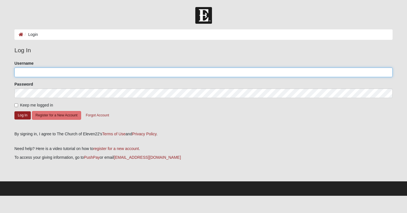
type input "Jeffunger24"
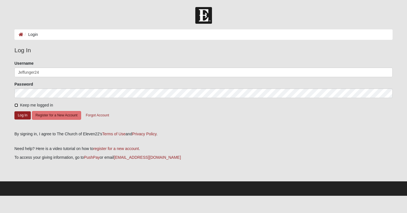
click at [16, 103] on input "Keep me logged in" at bounding box center [16, 105] width 4 height 4
checkbox input "true"
click at [20, 116] on button "Log In" at bounding box center [22, 115] width 16 height 8
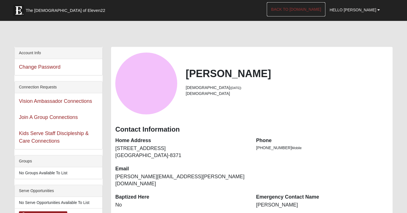
click at [307, 14] on link "Back to [DOMAIN_NAME]" at bounding box center [296, 9] width 58 height 14
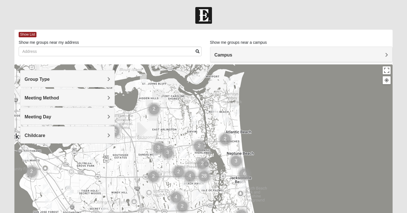
click at [86, 82] on h4 "Group Type" at bounding box center [68, 79] width 86 height 5
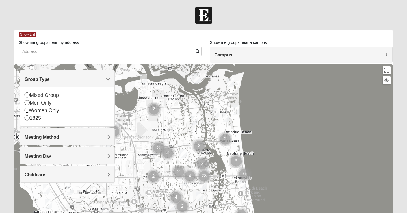
click at [86, 82] on h4 "Group Type" at bounding box center [68, 79] width 86 height 5
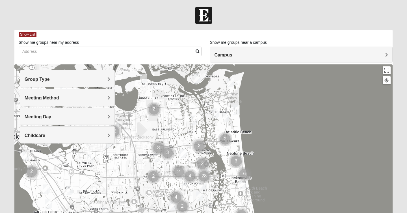
click at [88, 82] on div "Group Type" at bounding box center [67, 78] width 94 height 17
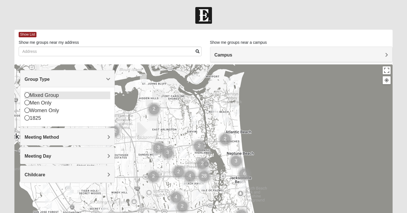
click at [50, 95] on div "Mixed Group" at bounding box center [68, 96] width 86 height 8
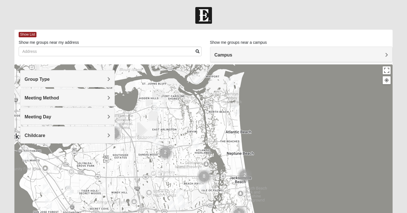
click at [79, 81] on h4 "Group Type" at bounding box center [68, 79] width 86 height 5
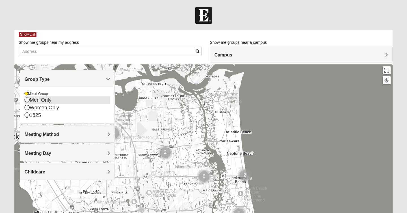
click at [27, 102] on icon at bounding box center [27, 99] width 5 height 5
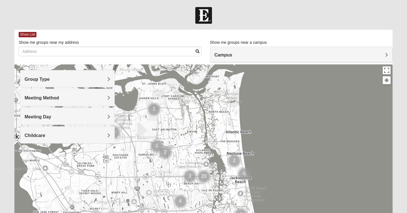
click at [88, 104] on div "Meeting Method" at bounding box center [67, 97] width 94 height 17
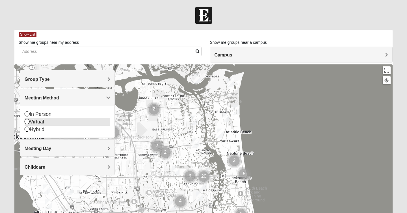
click at [42, 122] on div "Virtual" at bounding box center [68, 122] width 86 height 8
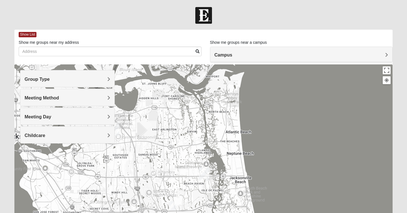
click at [77, 116] on h4 "Meeting Day" at bounding box center [68, 116] width 86 height 5
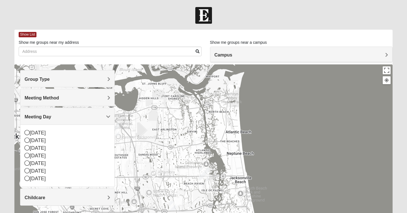
click at [77, 116] on h4 "Meeting Day" at bounding box center [68, 116] width 86 height 5
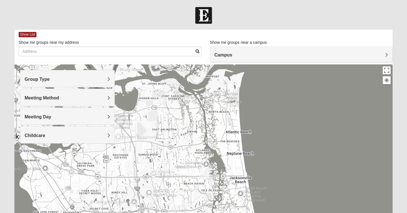
click at [81, 139] on div "Childcare" at bounding box center [67, 135] width 94 height 17
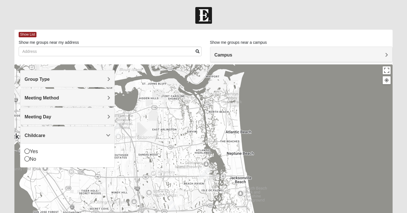
click at [81, 139] on div "Childcare" at bounding box center [67, 135] width 94 height 17
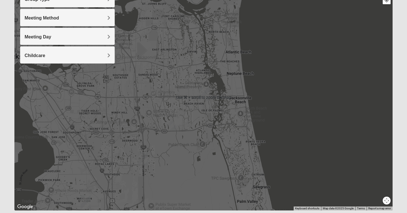
scroll to position [78, 0]
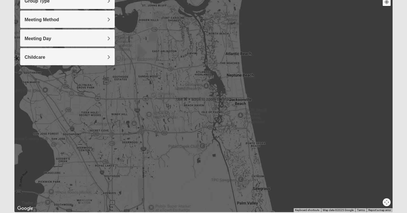
click at [385, 203] on button "Map camera controls" at bounding box center [386, 202] width 8 height 8
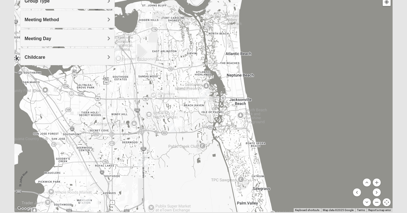
click at [378, 203] on button "Zoom out" at bounding box center [377, 202] width 8 height 8
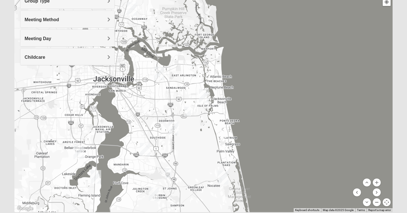
click at [378, 203] on button "Zoom out" at bounding box center [377, 202] width 8 height 8
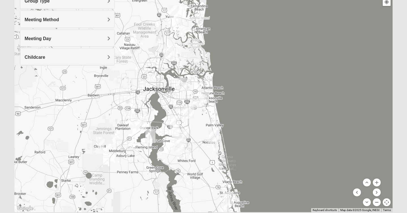
click at [378, 203] on button "Zoom out" at bounding box center [377, 202] width 8 height 8
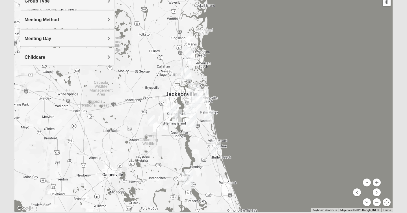
click at [378, 204] on button "Zoom out" at bounding box center [377, 202] width 8 height 8
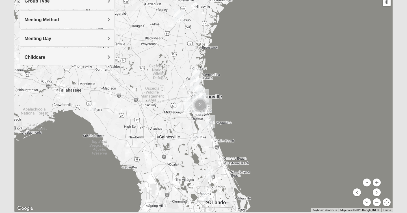
click at [378, 204] on button "Zoom out" at bounding box center [377, 202] width 8 height 8
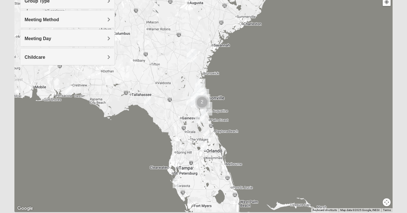
click at [191, 52] on img "Jesup" at bounding box center [191, 56] width 10 height 14
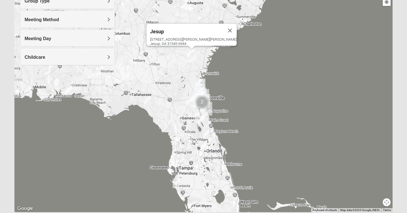
click at [192, 56] on img "Jesup" at bounding box center [191, 56] width 10 height 14
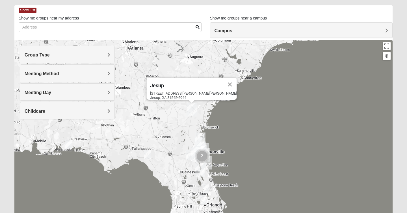
scroll to position [21, 0]
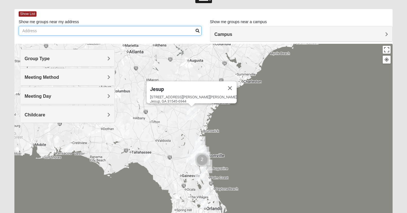
click at [149, 31] on input "Show me groups near my address" at bounding box center [110, 31] width 183 height 10
type input "3"
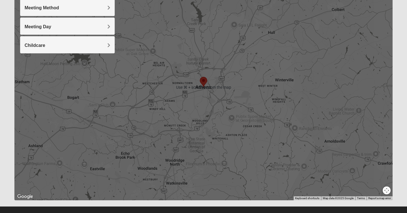
scroll to position [98, 0]
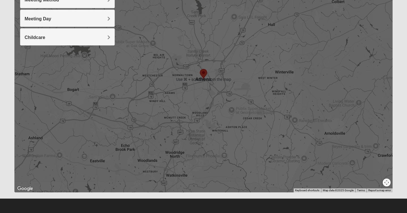
type input "Athens, Ga"
click at [387, 183] on button "Map camera controls" at bounding box center [386, 183] width 8 height 8
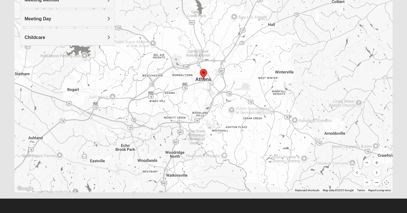
click at [377, 182] on button "Zoom out" at bounding box center [377, 183] width 8 height 8
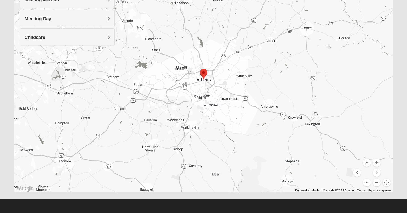
click at [377, 182] on button "Zoom out" at bounding box center [377, 183] width 8 height 8
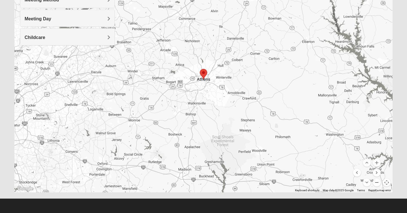
click at [377, 182] on button "Zoom out" at bounding box center [377, 183] width 8 height 8
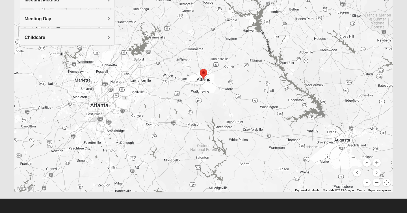
click at [377, 182] on button "Zoom out" at bounding box center [377, 183] width 8 height 8
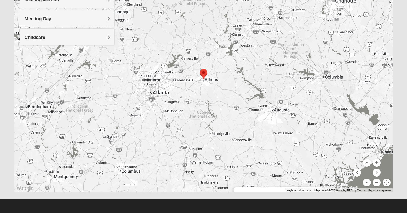
click at [377, 182] on button "Zoom out" at bounding box center [377, 183] width 8 height 8
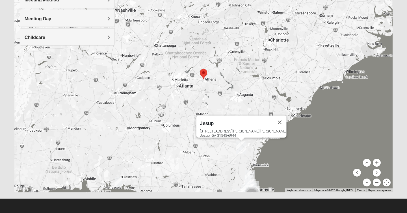
click at [377, 182] on button "Zoom out" at bounding box center [377, 183] width 8 height 8
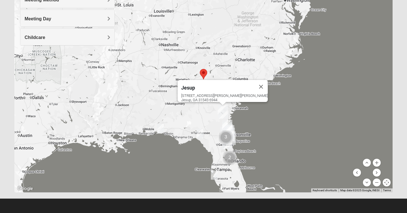
click at [222, 111] on img "Jesup" at bounding box center [223, 112] width 10 height 14
click at [223, 111] on img "Jesup" at bounding box center [223, 112] width 10 height 14
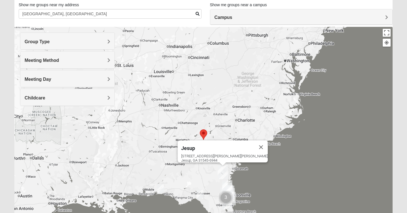
scroll to position [0, 0]
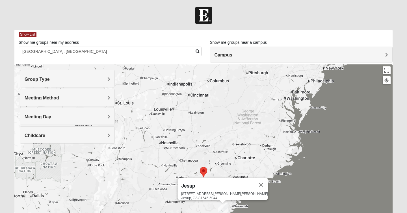
click at [379, 50] on div "Campus" at bounding box center [301, 54] width 182 height 15
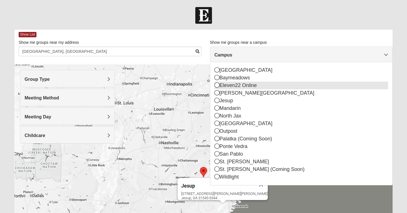
click at [217, 88] on icon at bounding box center [216, 84] width 5 height 5
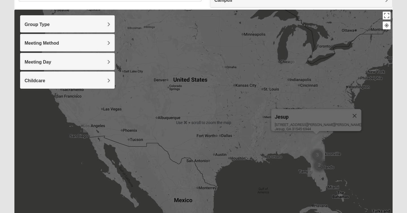
scroll to position [56, 0]
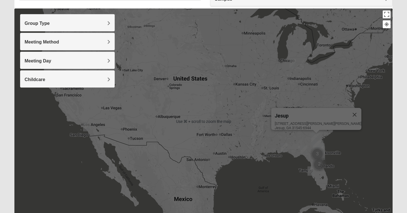
click at [397, 149] on form "Hello [PERSON_NAME] My Account Log Out Find A Group Error" at bounding box center [203, 103] width 407 height 304
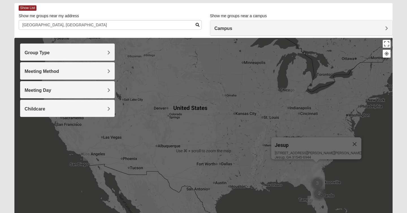
scroll to position [0, 0]
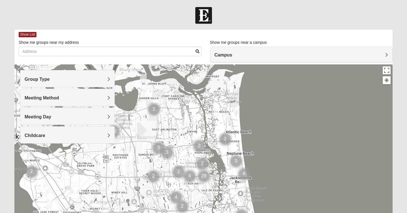
click at [89, 79] on h4 "Group Type" at bounding box center [68, 79] width 86 height 5
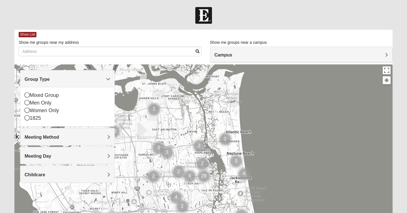
click at [89, 79] on h4 "Group Type" at bounding box center [68, 79] width 86 height 5
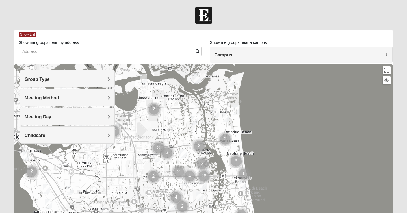
click at [89, 79] on h4 "Group Type" at bounding box center [68, 79] width 86 height 5
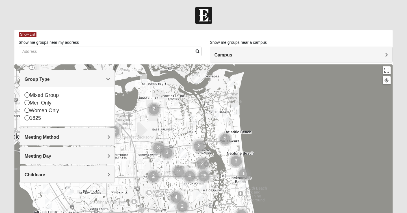
click at [89, 79] on h4 "Group Type" at bounding box center [68, 79] width 86 height 5
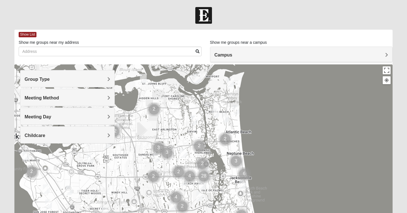
click at [88, 102] on div "Meeting Method" at bounding box center [67, 97] width 94 height 17
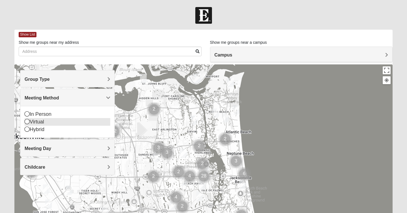
click at [29, 122] on icon at bounding box center [27, 121] width 5 height 5
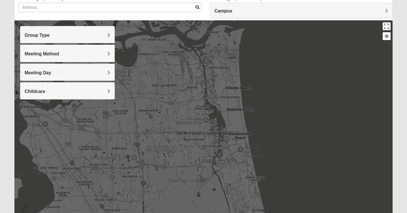
scroll to position [50, 0]
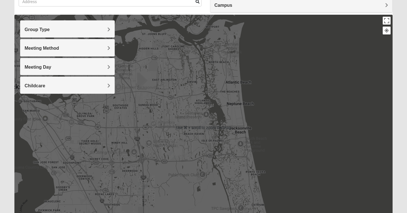
click at [204, 124] on img "San Pablo" at bounding box center [204, 125] width 10 height 14
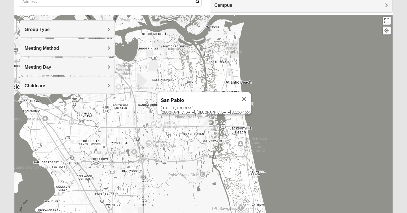
click at [118, 79] on img "Arlington" at bounding box center [114, 80] width 10 height 14
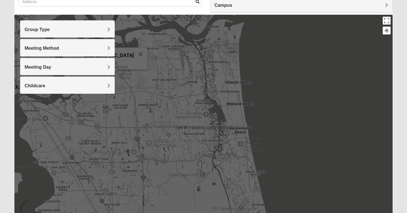
scroll to position [98, 0]
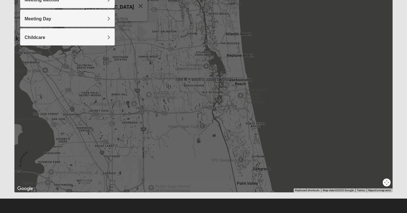
click at [386, 183] on button "Map camera controls" at bounding box center [386, 183] width 8 height 8
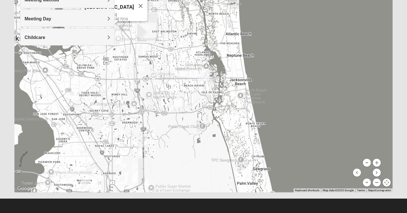
click at [375, 182] on button "Zoom out" at bounding box center [377, 183] width 8 height 8
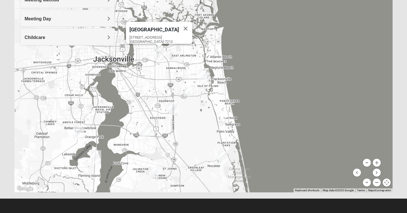
click at [375, 182] on button "Zoom out" at bounding box center [377, 183] width 8 height 8
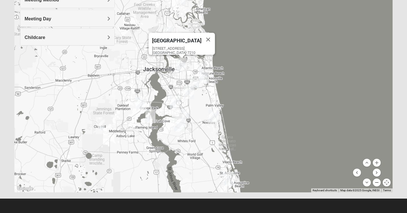
click at [375, 182] on button "Zoom out" at bounding box center [377, 183] width 8 height 8
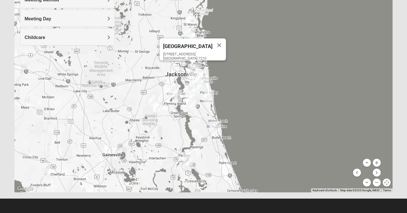
click at [253, 64] on div "Arlington [STREET_ADDRESS]" at bounding box center [203, 79] width 378 height 226
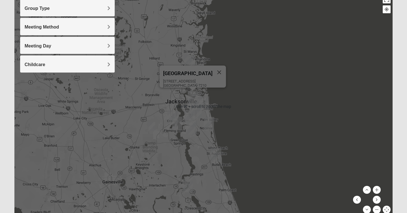
scroll to position [62, 0]
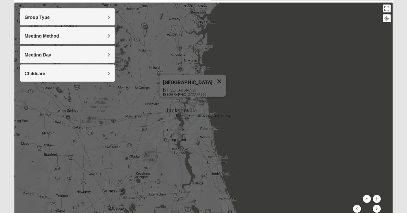
click at [212, 77] on button "Close" at bounding box center [219, 82] width 14 height 14
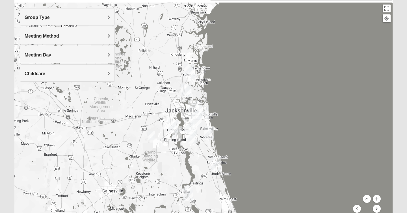
click at [194, 76] on img "Online Womens Danes 32034" at bounding box center [192, 73] width 7 height 9
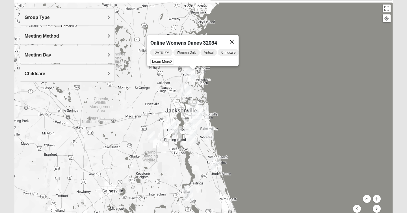
click at [237, 39] on button "Close" at bounding box center [232, 42] width 14 height 14
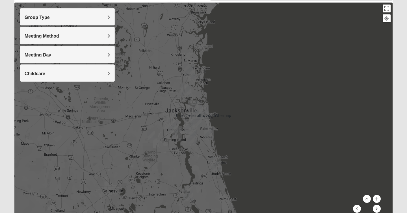
scroll to position [98, 0]
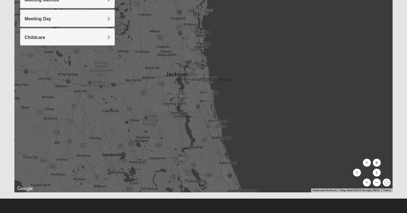
click at [148, 99] on div "To navigate, press the arrow keys." at bounding box center [203, 79] width 378 height 226
click at [151, 99] on img "Online Mixed Hodges 32068" at bounding box center [151, 99] width 7 height 9
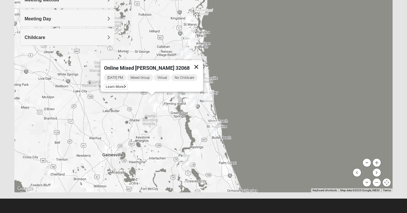
click at [198, 63] on button "Close" at bounding box center [197, 67] width 14 height 14
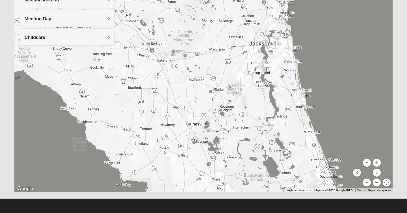
drag, startPoint x: 322, startPoint y: 126, endPoint x: 407, endPoint y: 99, distance: 89.2
click at [407, 99] on form "Hello [PERSON_NAME] My Account Log Out Find A Group Error" at bounding box center [203, 61] width 407 height 304
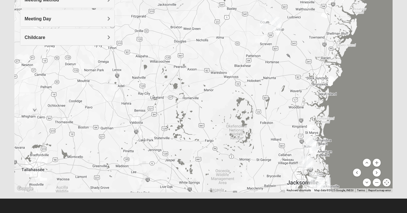
drag, startPoint x: 141, startPoint y: 77, endPoint x: 179, endPoint y: 212, distance: 140.2
click at [179, 212] on form "Hello [PERSON_NAME] My Account Log Out Find A Group Error" at bounding box center [203, 61] width 407 height 304
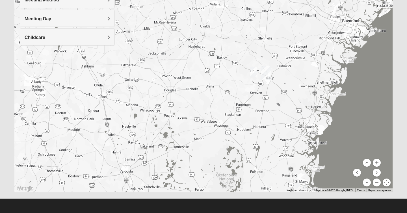
drag, startPoint x: 282, startPoint y: 74, endPoint x: 271, endPoint y: 129, distance: 55.6
click at [271, 129] on div at bounding box center [203, 79] width 378 height 226
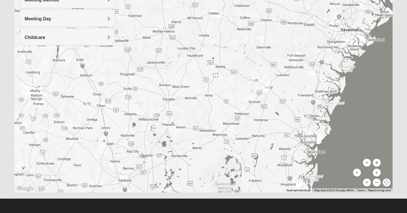
click at [252, 84] on img "Online Womens Boulineau" at bounding box center [251, 80] width 7 height 9
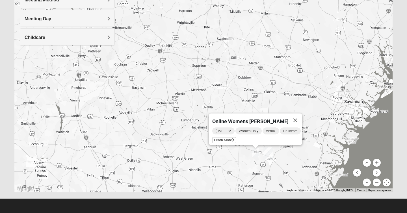
drag, startPoint x: 308, startPoint y: 97, endPoint x: 295, endPoint y: 213, distance: 116.3
click at [295, 213] on form "Hello [PERSON_NAME] My Account Log Out Find A Group Error" at bounding box center [203, 61] width 407 height 304
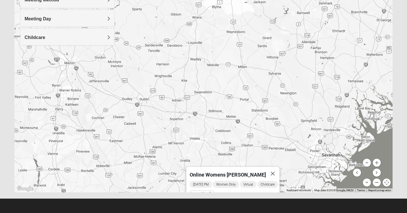
click at [377, 182] on button "Zoom out" at bounding box center [377, 183] width 8 height 8
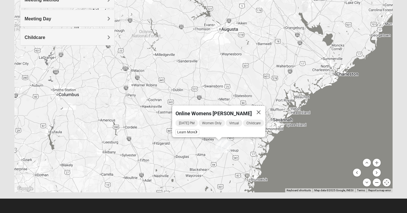
click at [377, 182] on button "Zoom out" at bounding box center [377, 183] width 8 height 8
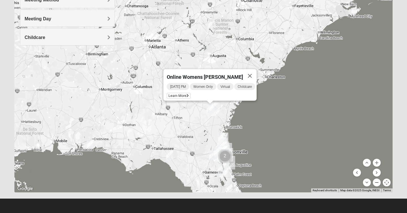
click at [377, 182] on button "Zoom out" at bounding box center [377, 183] width 8 height 8
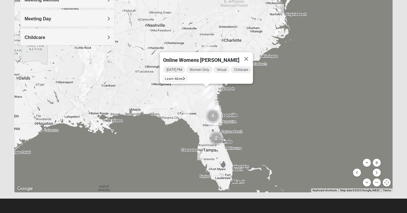
click at [300, 115] on div "Online Womens [PERSON_NAME] [DATE] PM Women Only Virtual Childcare Learn More" at bounding box center [203, 79] width 378 height 226
click at [246, 58] on button "Close" at bounding box center [246, 59] width 14 height 14
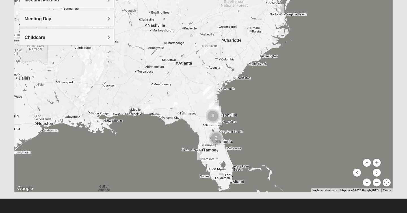
click at [206, 48] on img "Online Womens White 29370" at bounding box center [207, 49] width 7 height 9
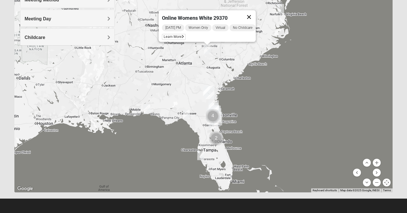
click at [252, 13] on button "Close" at bounding box center [249, 17] width 14 height 14
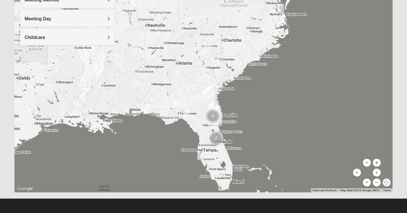
click at [281, 9] on img "Online Womens Chek 23503" at bounding box center [280, 8] width 7 height 9
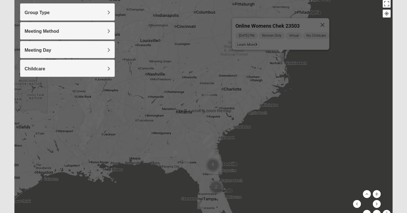
scroll to position [69, 0]
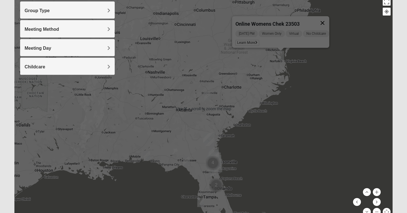
click at [329, 19] on button "Close" at bounding box center [323, 23] width 14 height 14
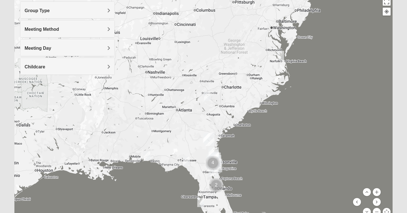
click at [212, 72] on div "To navigate, press the arrow keys." at bounding box center [203, 109] width 378 height 226
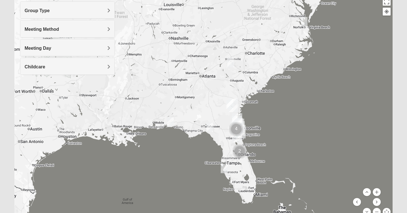
drag, startPoint x: 190, startPoint y: 85, endPoint x: 218, endPoint y: 46, distance: 47.7
click at [218, 46] on div at bounding box center [203, 109] width 378 height 226
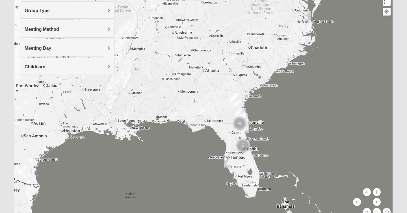
click at [173, 118] on img "Online Mixed Asher 32547" at bounding box center [173, 116] width 7 height 9
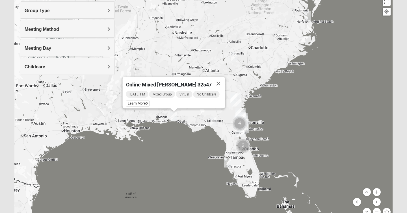
click at [215, 125] on img "Online Mixed Van Auker 32259" at bounding box center [213, 121] width 7 height 9
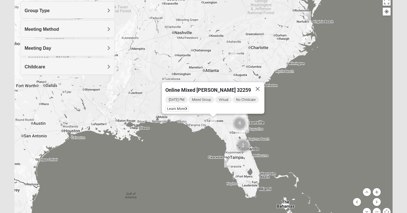
click at [227, 162] on img "Online Mixed Wildermuth" at bounding box center [227, 162] width 7 height 9
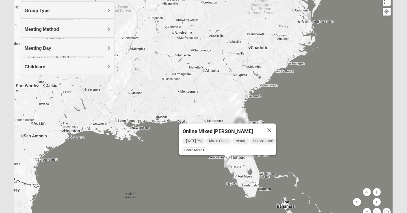
click at [175, 118] on img "Online Mixed Asher 32547" at bounding box center [173, 116] width 7 height 9
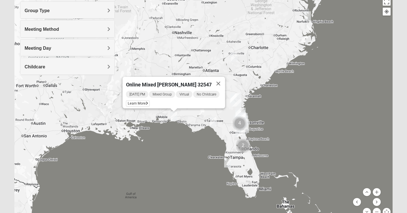
click at [164, 44] on div "Online Mixed [PERSON_NAME] 32547 [DATE] PM Mixed Group Virtual No Childcare Lea…" at bounding box center [203, 109] width 378 height 226
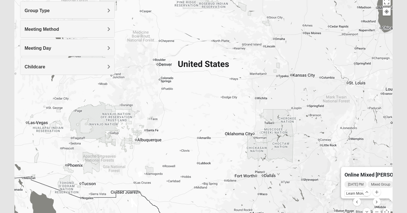
drag, startPoint x: 164, startPoint y: 44, endPoint x: 384, endPoint y: 134, distance: 238.2
click at [384, 134] on div "Online Mixed [PERSON_NAME] 32547 [DATE] PM Mixed Group Virtual No Childcare Lea…" at bounding box center [203, 109] width 378 height 226
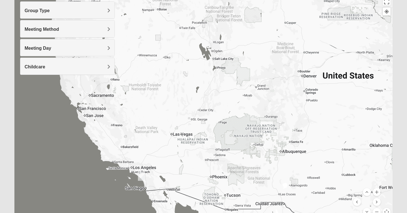
drag, startPoint x: 118, startPoint y: 95, endPoint x: 265, endPoint y: 107, distance: 147.0
click at [265, 107] on div "Online Mixed [PERSON_NAME] 32547 [DATE] PM Mixed Group Virtual No Childcare Lea…" at bounding box center [203, 109] width 378 height 226
click at [141, 177] on img "Online Mens Brannen 92058" at bounding box center [141, 175] width 7 height 9
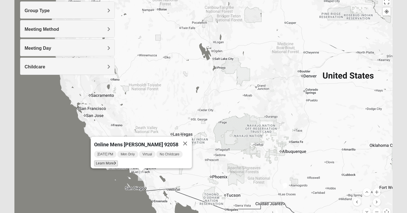
click at [108, 160] on span "Learn More" at bounding box center [106, 163] width 24 height 6
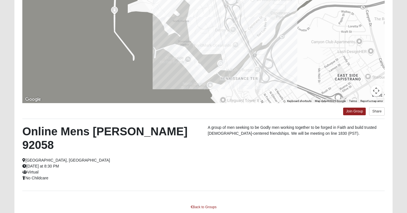
scroll to position [73, 0]
